Goal: Task Accomplishment & Management: Use online tool/utility

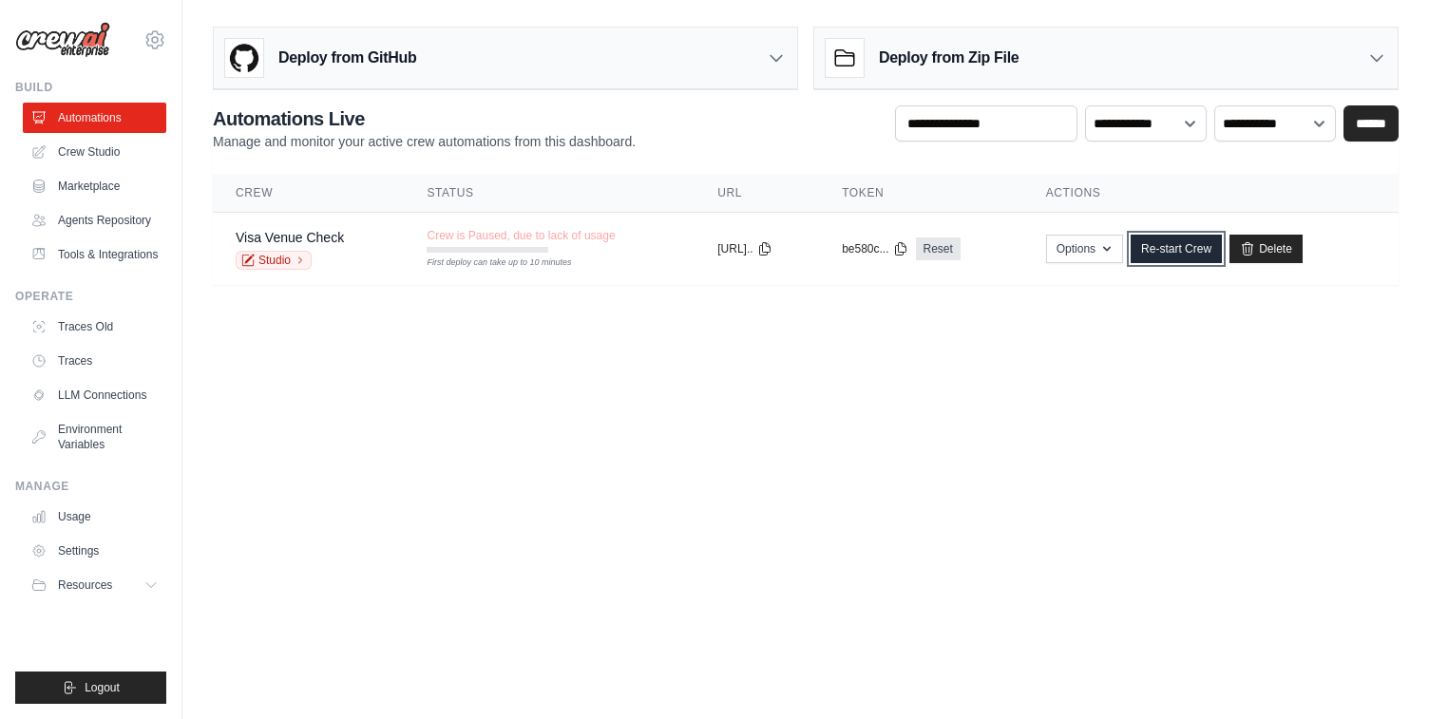
click at [1170, 247] on link "Re-start Crew" at bounding box center [1176, 249] width 91 height 29
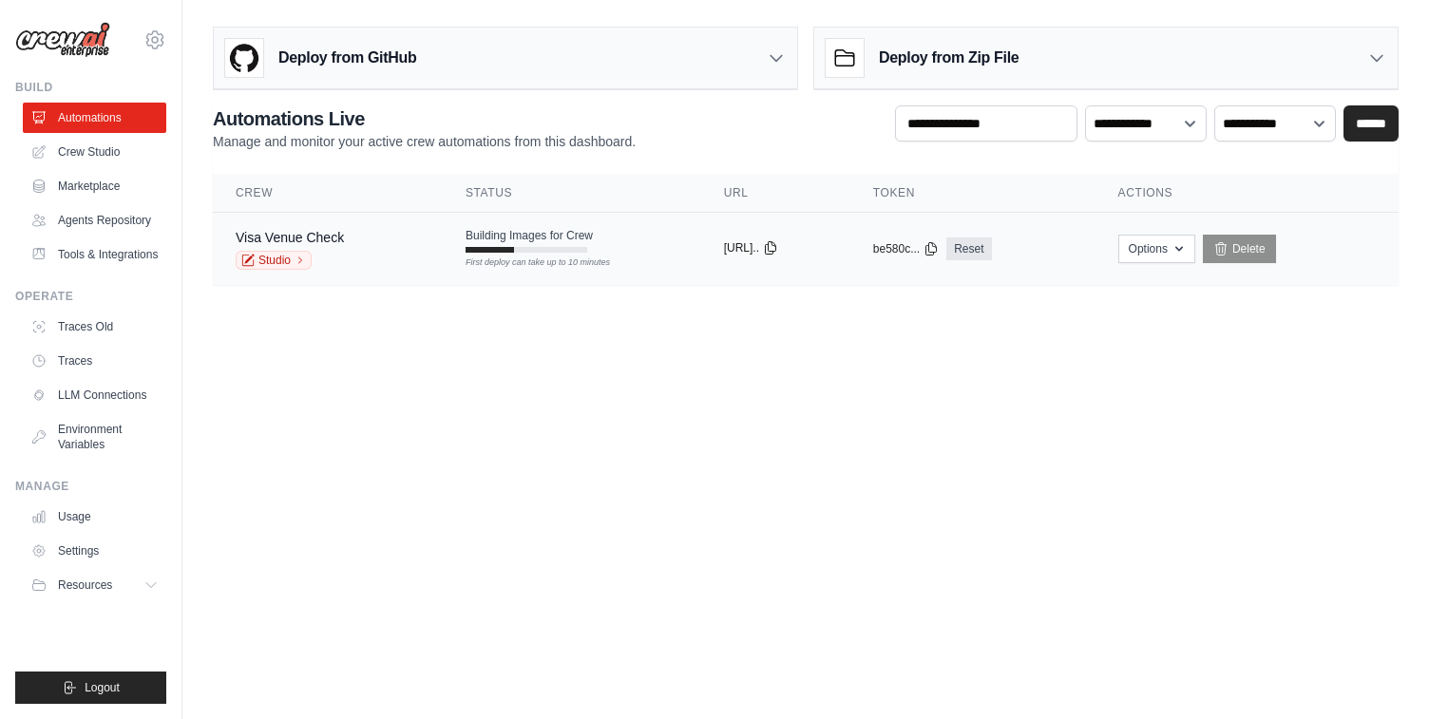
click at [778, 243] on icon at bounding box center [770, 247] width 15 height 15
click at [1195, 247] on button "Options" at bounding box center [1156, 248] width 77 height 29
click at [821, 361] on body "aaronkey7@gmail.com Settings Build Automations" at bounding box center [714, 359] width 1429 height 719
click at [344, 230] on link "Visa Venue Check" at bounding box center [290, 237] width 108 height 15
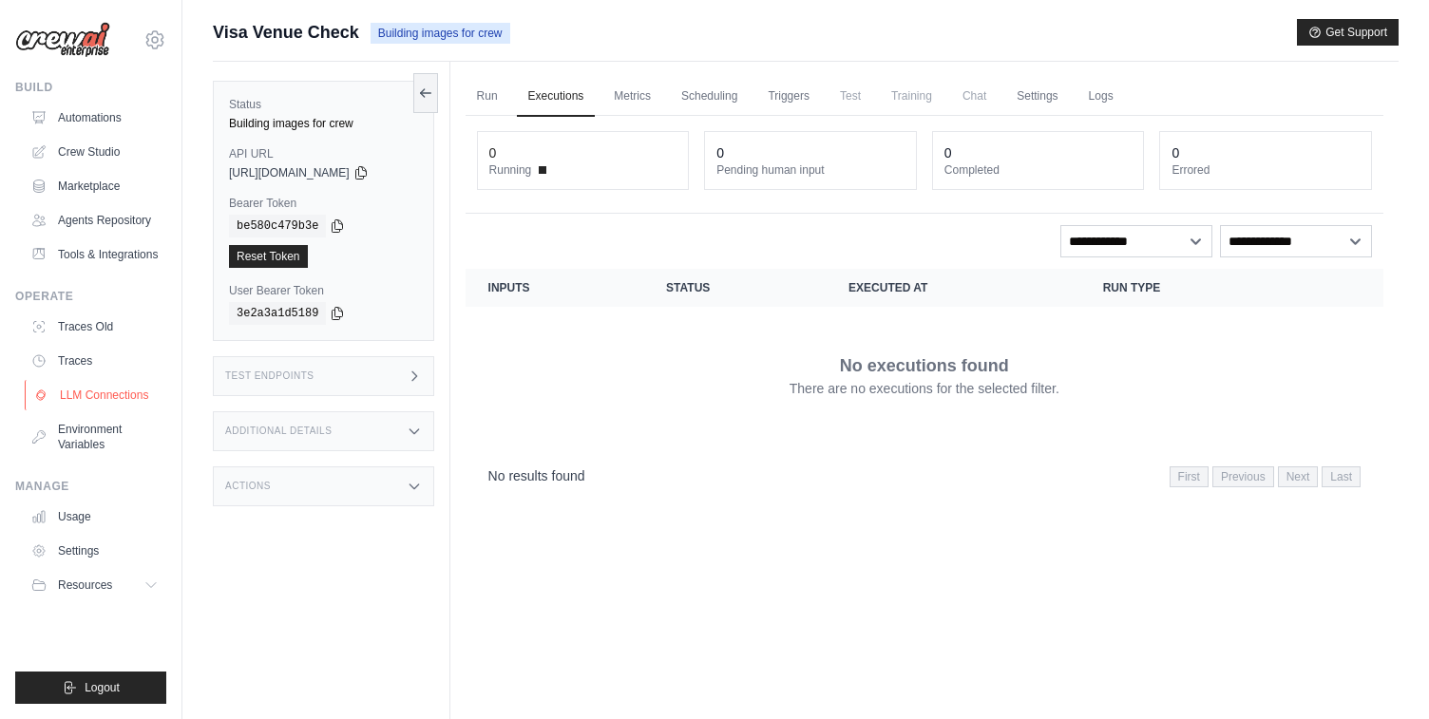
click at [96, 410] on link "LLM Connections" at bounding box center [96, 395] width 143 height 30
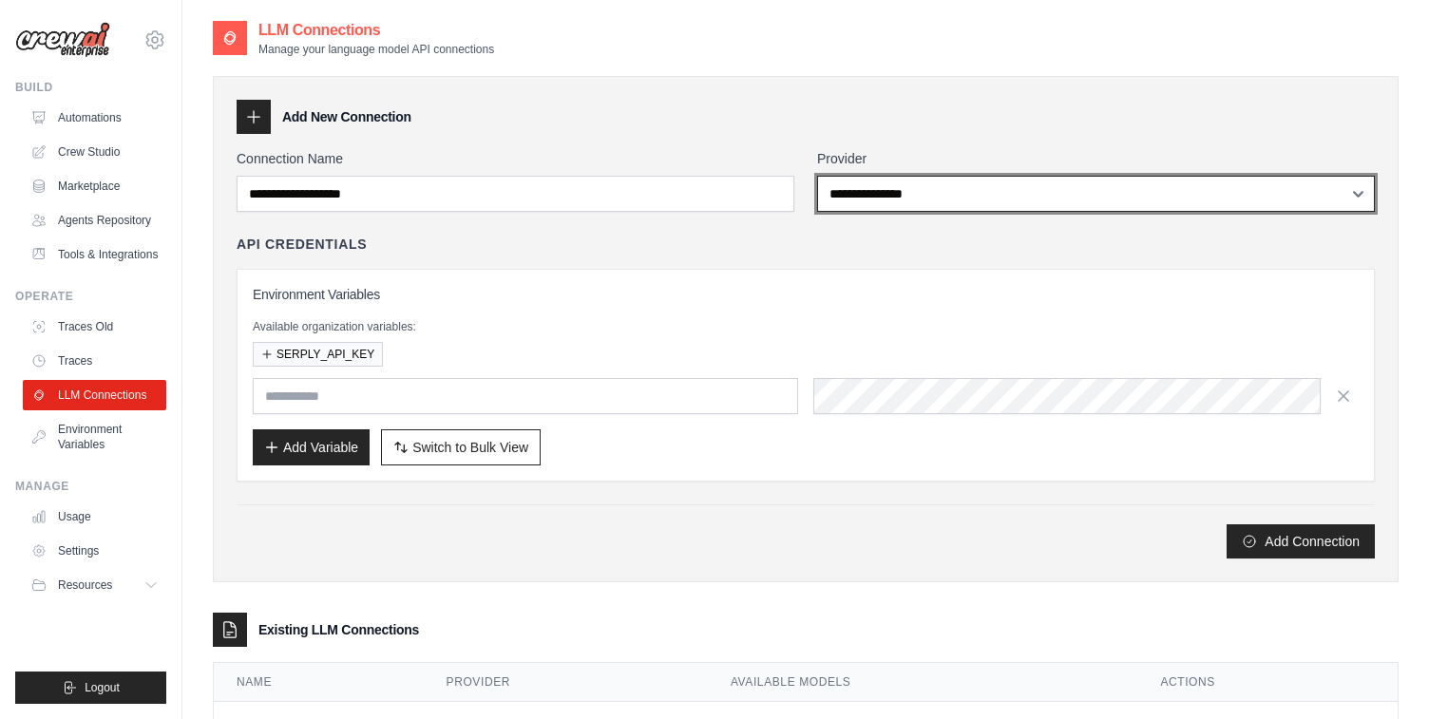
click at [847, 196] on select "**********" at bounding box center [1096, 194] width 558 height 36
select select "******"
click at [817, 176] on select "**********" at bounding box center [1096, 194] width 558 height 36
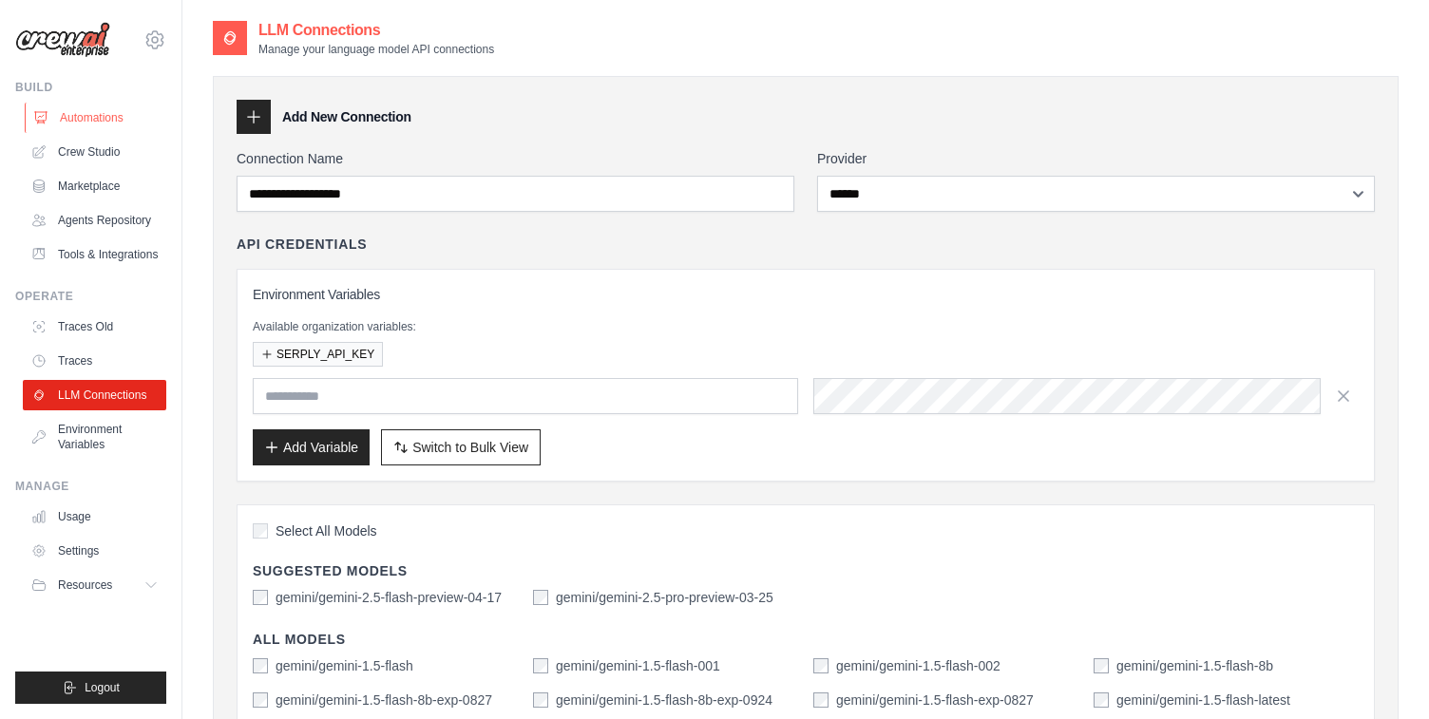
click at [66, 115] on link "Automations" at bounding box center [96, 118] width 143 height 30
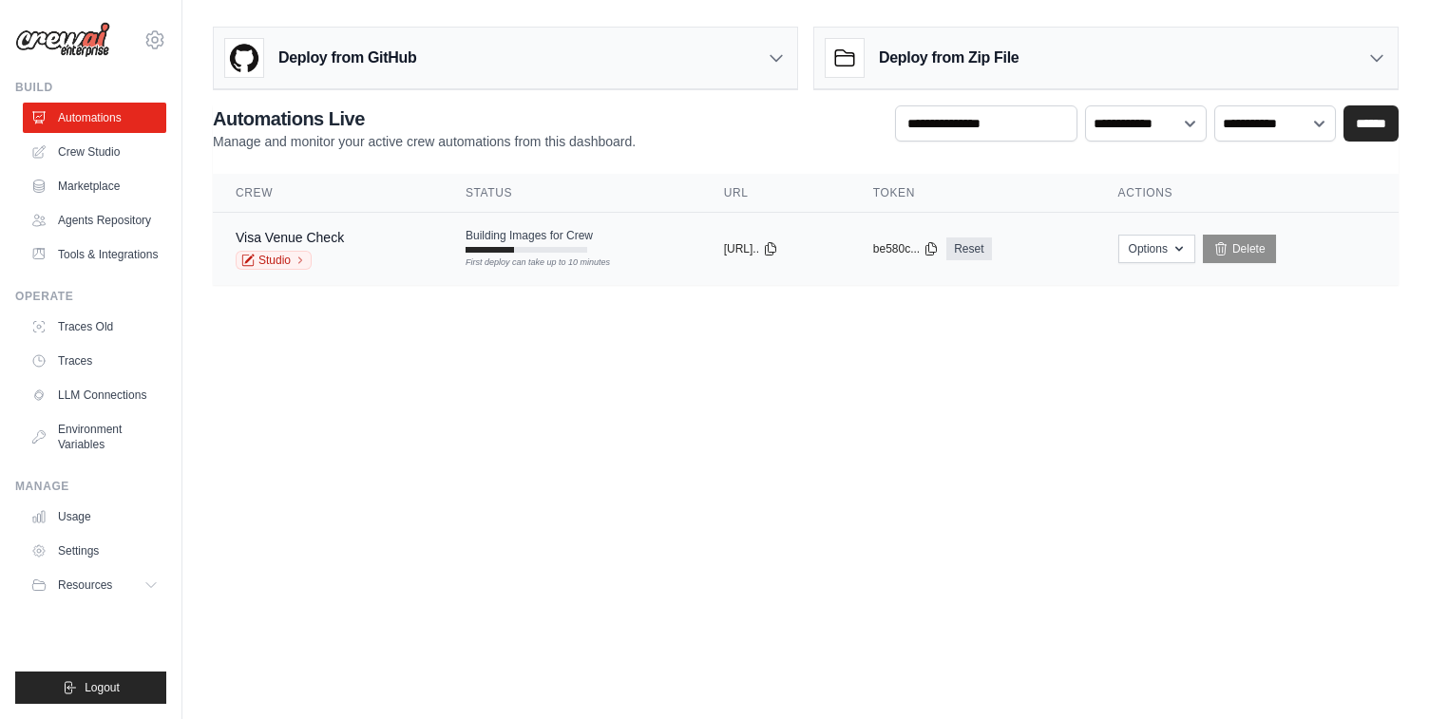
click at [415, 257] on td "Visa Venue Check Studio" at bounding box center [328, 249] width 230 height 73
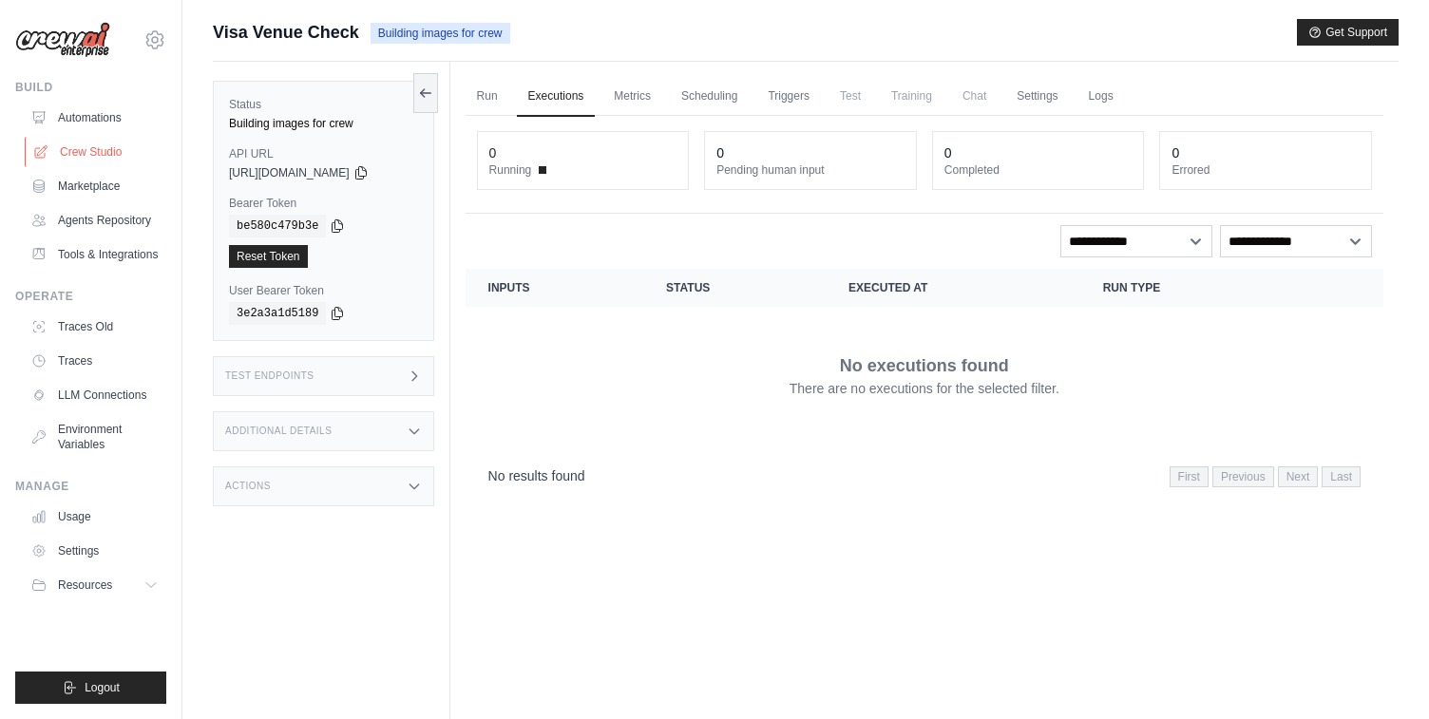
click at [92, 149] on link "Crew Studio" at bounding box center [96, 152] width 143 height 30
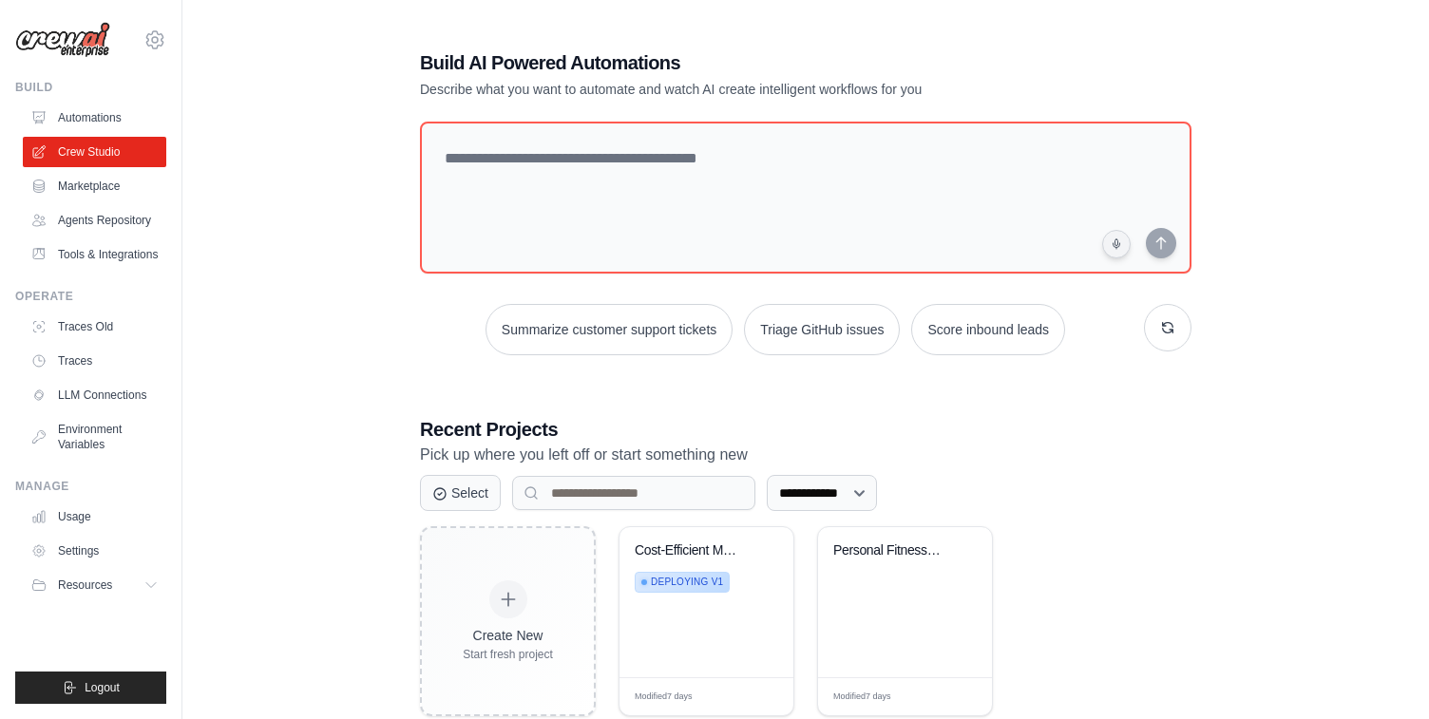
scroll to position [46, 0]
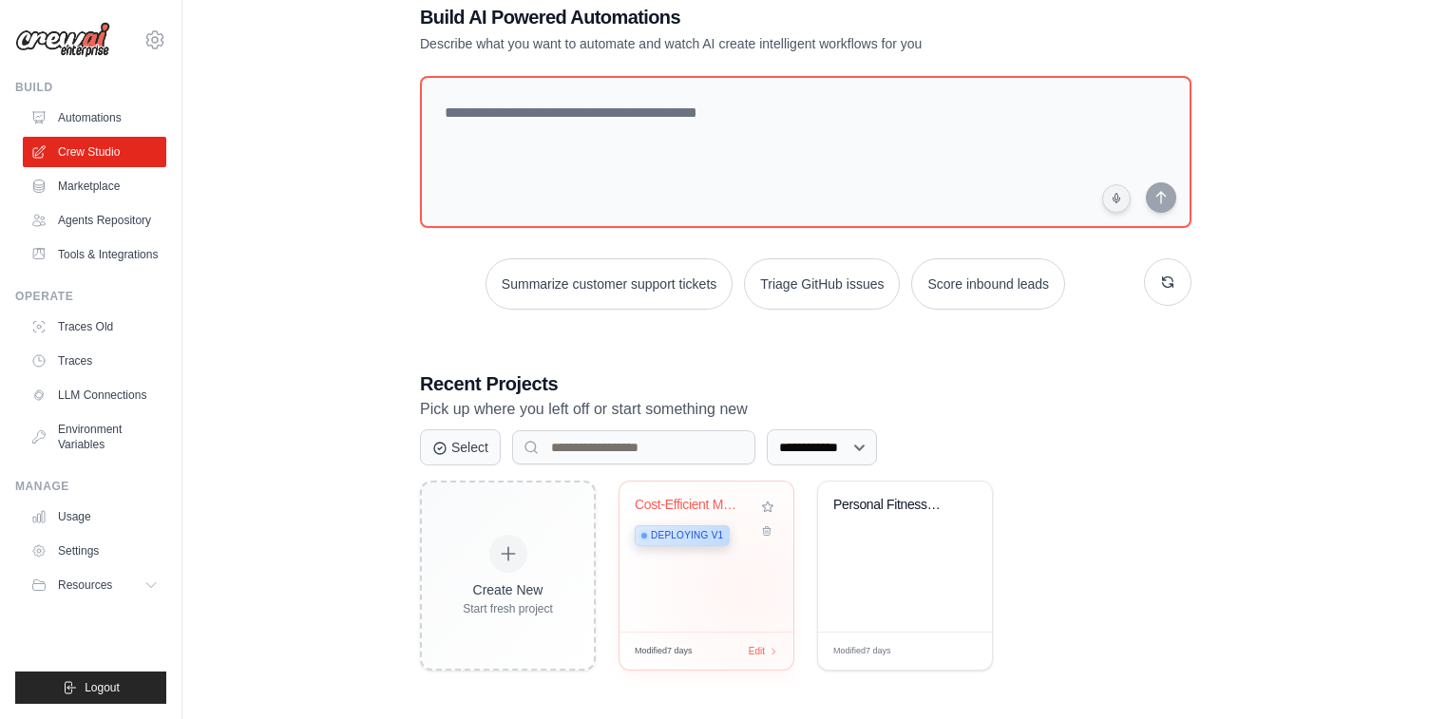
click at [747, 587] on div "Cost-Efficient Merchant Data Collec... Deploying v1" at bounding box center [706, 557] width 174 height 150
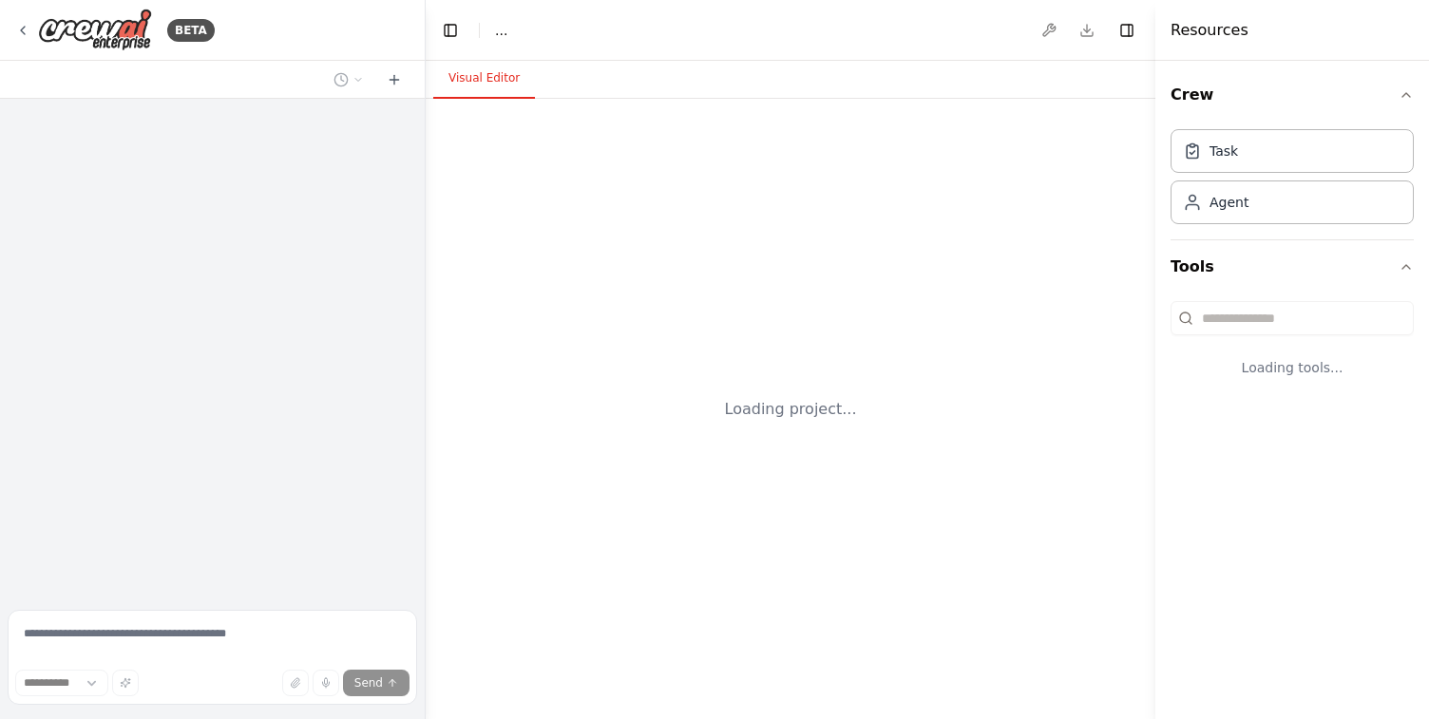
select select "****"
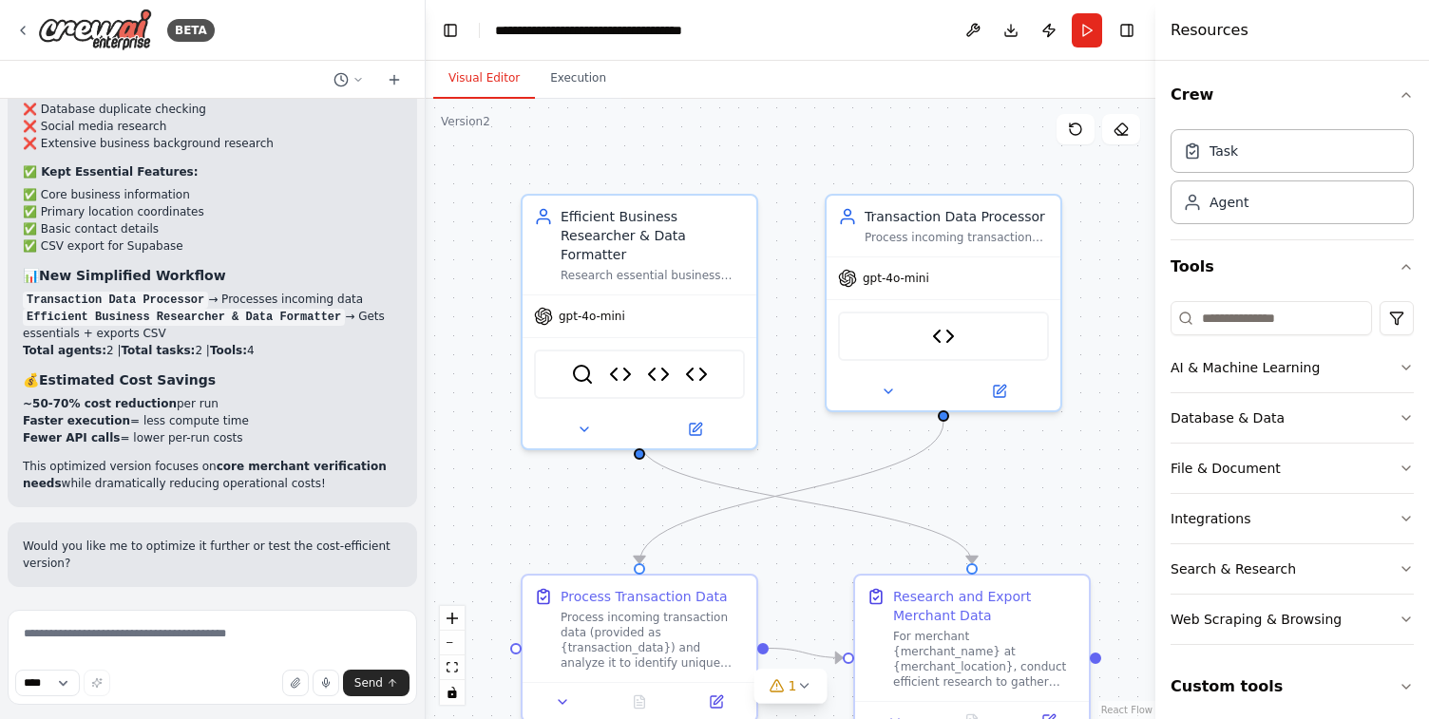
scroll to position [22786, 0]
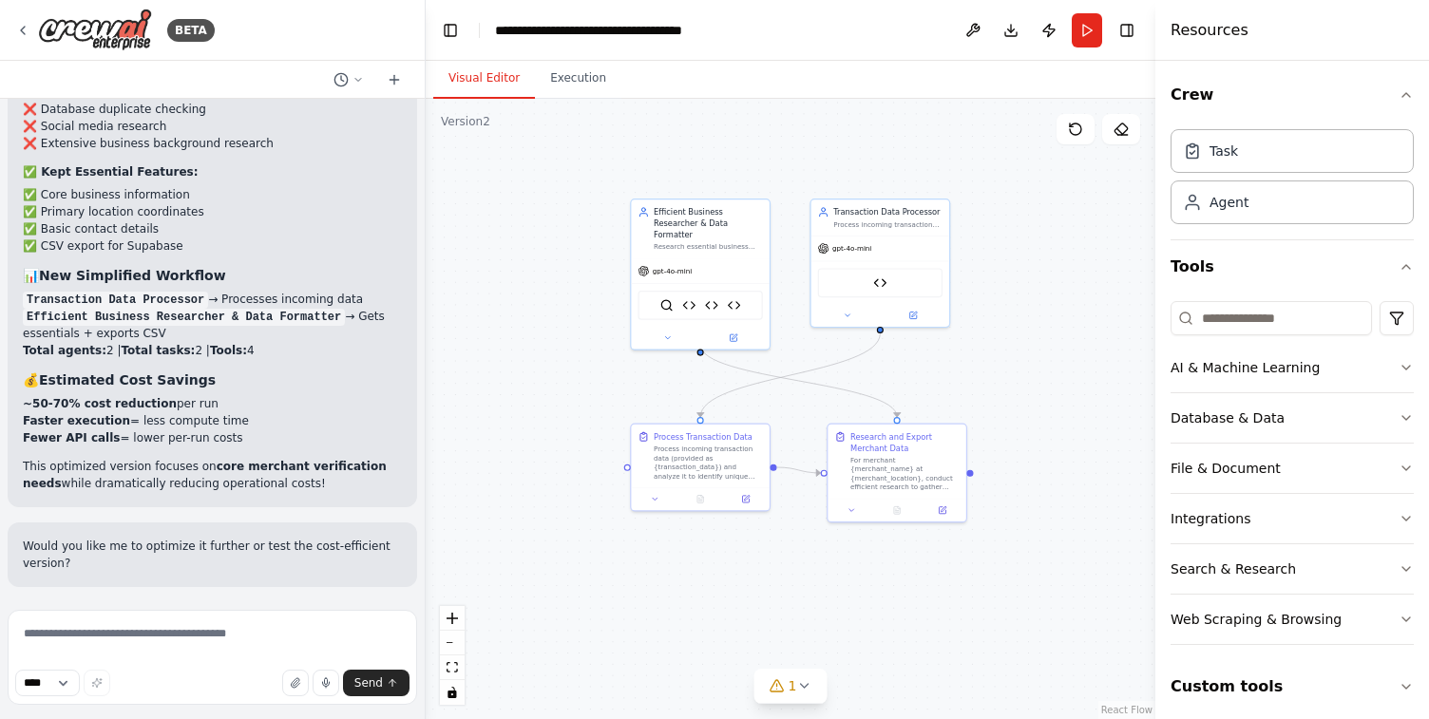
drag, startPoint x: 1088, startPoint y: 453, endPoint x: 989, endPoint y: 393, distance: 115.5
click at [989, 393] on div ".deletable-edge-delete-btn { width: 20px; height: 20px; border: 0px solid #ffff…" at bounding box center [791, 409] width 730 height 620
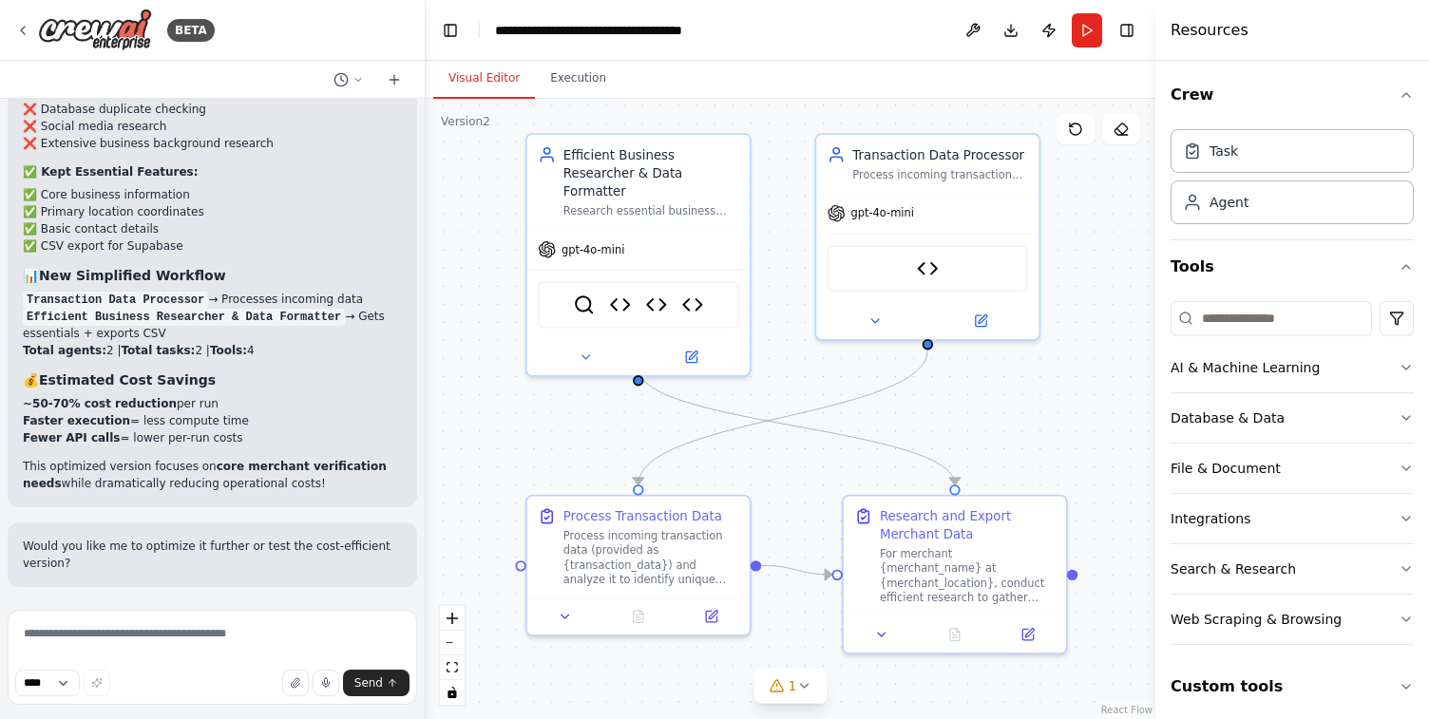
drag, startPoint x: 785, startPoint y: 361, endPoint x: 733, endPoint y: 379, distance: 54.4
click at [734, 379] on div ".deletable-edge-delete-btn { width: 20px; height: 20px; border: 0px solid #ffff…" at bounding box center [791, 409] width 730 height 620
click at [799, 688] on icon at bounding box center [803, 685] width 15 height 15
click at [804, 682] on span "Tool REST API Client is not in use" at bounding box center [802, 683] width 186 height 15
click at [876, 633] on button at bounding box center [879, 637] width 32 height 23
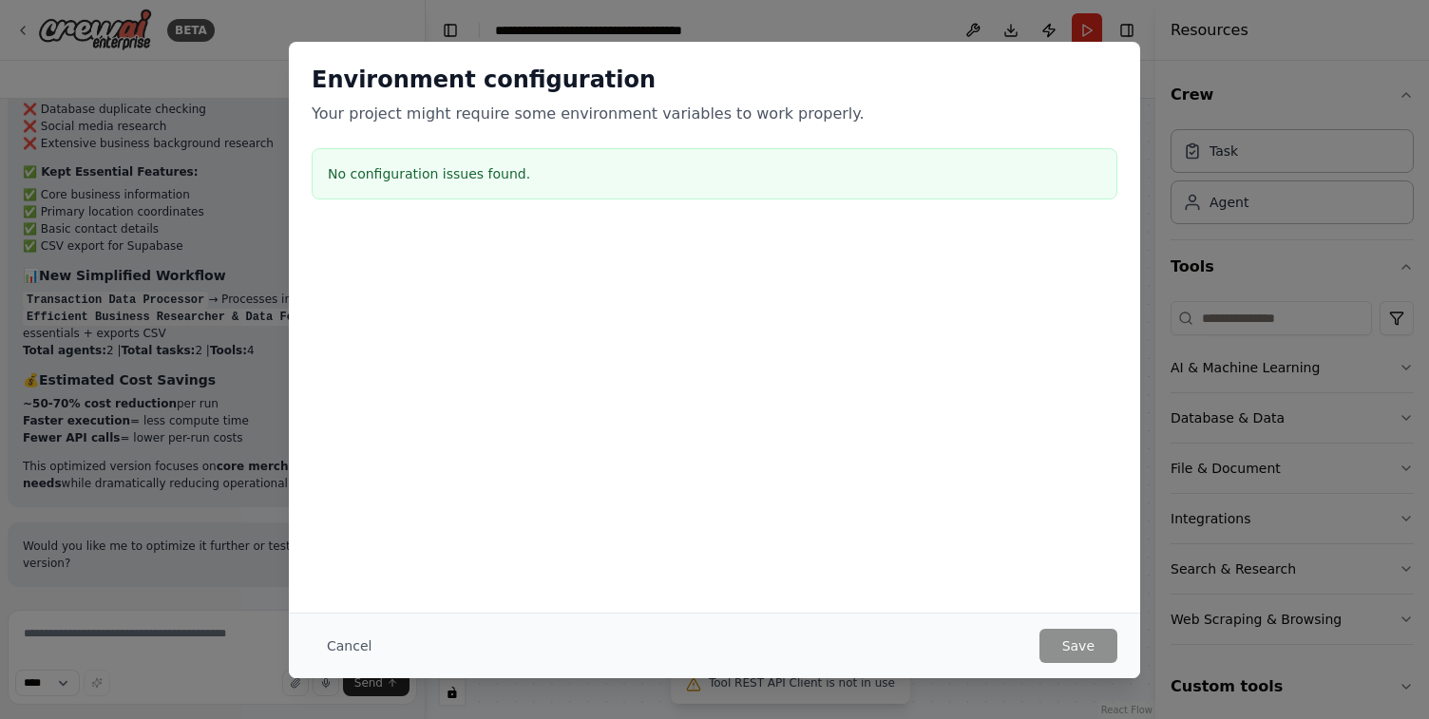
click at [868, 467] on div "Environment configuration Your project might require some environment variables…" at bounding box center [714, 327] width 851 height 571
click at [1283, 518] on div "Environment configuration Your project might require some environment variables…" at bounding box center [714, 359] width 1429 height 719
click at [355, 648] on button "Cancel" at bounding box center [349, 646] width 75 height 34
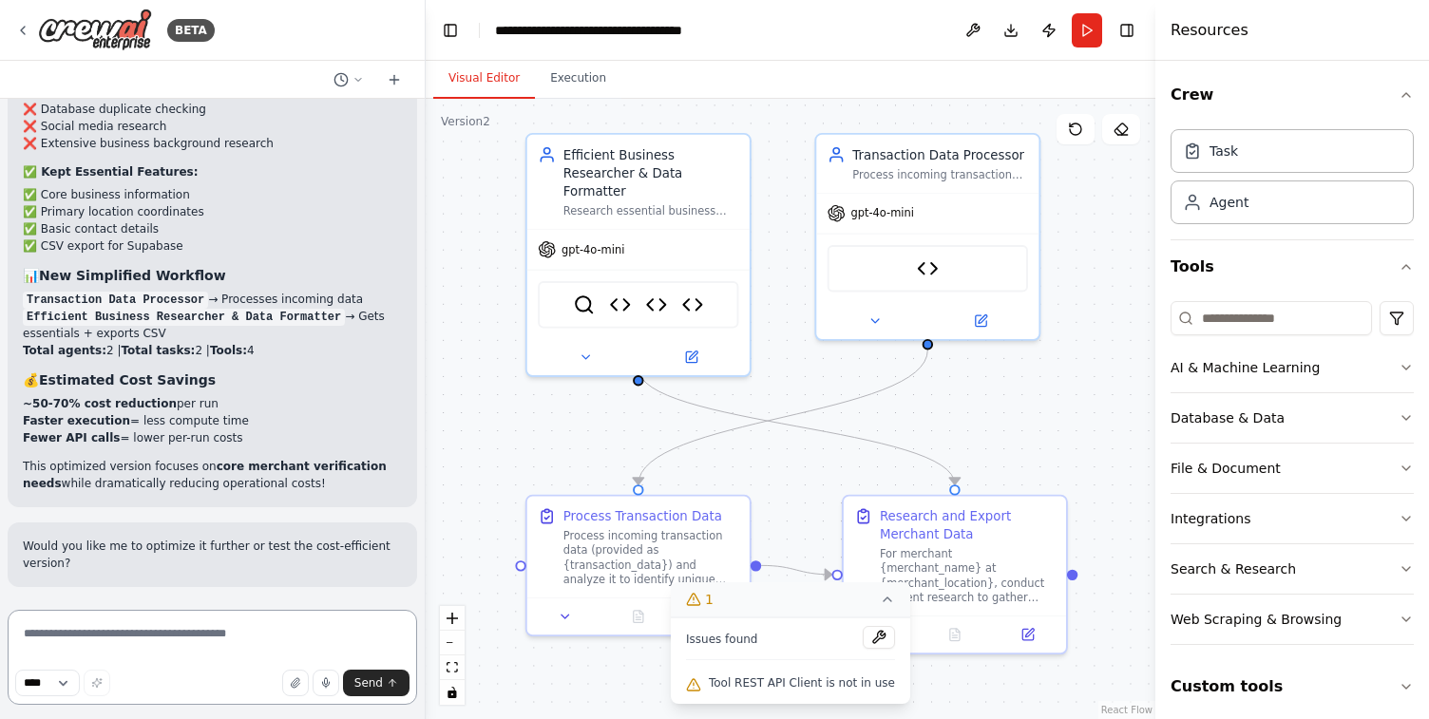
click at [263, 647] on textarea at bounding box center [212, 657] width 409 height 95
type textarea "**********"
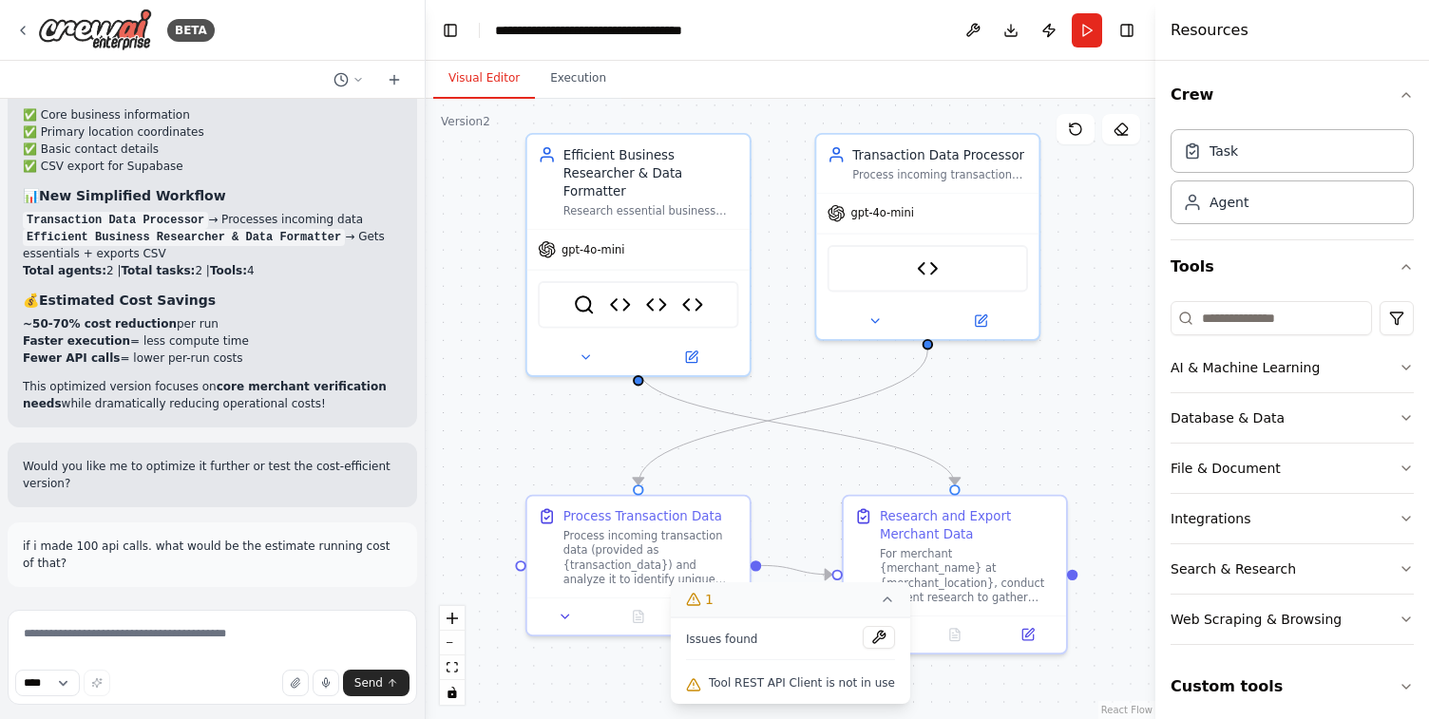
scroll to position [22930, 0]
